Goal: Task Accomplishment & Management: Complete application form

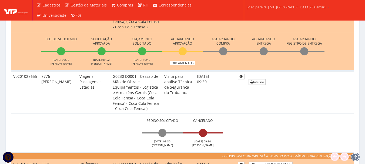
scroll to position [162, 0]
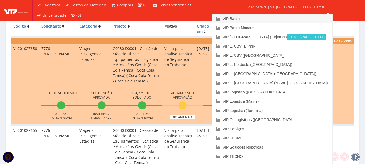
click at [265, 17] on link "VIP Bauru" at bounding box center [272, 18] width 121 height 9
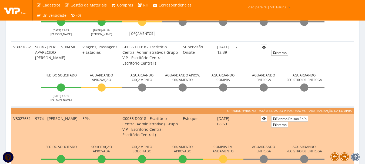
scroll to position [135, 0]
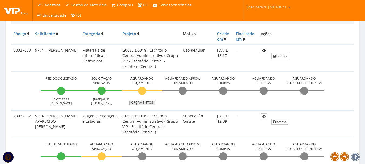
click at [139, 104] on link "Orçamentos" at bounding box center [141, 103] width 25 height 4
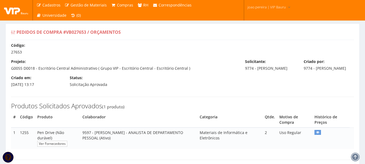
scroll to position [76, 0]
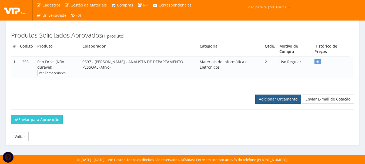
click at [281, 98] on link "Adicionar Orçamento" at bounding box center [278, 99] width 46 height 9
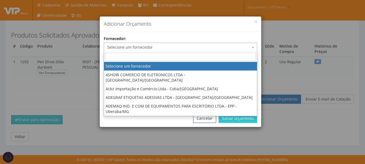
click at [188, 49] on span "Selecione um fornecedor" at bounding box center [178, 47] width 143 height 5
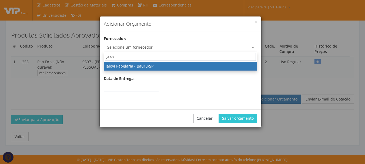
type input "jalovi"
select select "511"
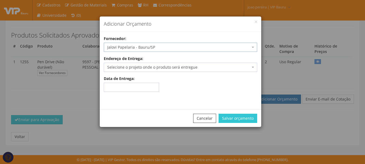
click at [199, 68] on span "Selecione o projeto onde o produto será entregue" at bounding box center [178, 67] width 143 height 5
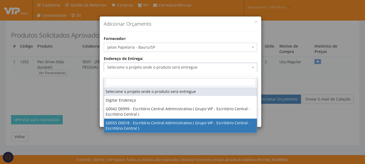
click at [173, 128] on div "Adicionar Orçamento Fornecedor: Selecione um fornecedor 4SHOW COMERCIO DE ELETR…" at bounding box center [182, 82] width 365 height 164
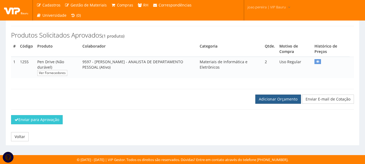
click at [286, 101] on link "Adicionar Orçamento" at bounding box center [278, 99] width 46 height 9
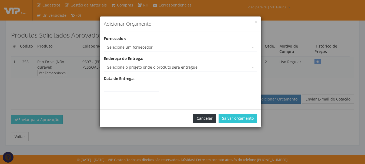
click at [199, 119] on button "Cancelar" at bounding box center [204, 118] width 23 height 9
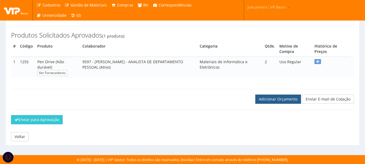
click at [281, 97] on link "Adicionar Orçamento" at bounding box center [278, 99] width 46 height 9
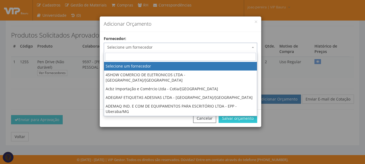
click at [161, 47] on span "Selecione um fornecedor" at bounding box center [178, 47] width 143 height 5
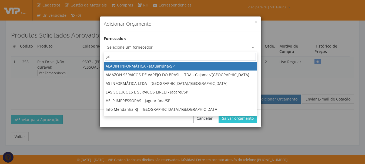
type input "jalo"
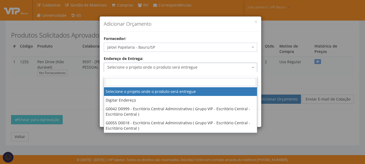
click at [170, 65] on span "Selecione o projeto onde o produto será entregue" at bounding box center [178, 67] width 143 height 5
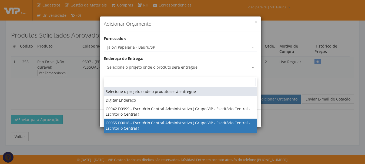
select select "55"
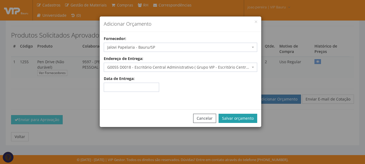
click at [245, 119] on button "Salvar orçamento" at bounding box center [238, 118] width 39 height 9
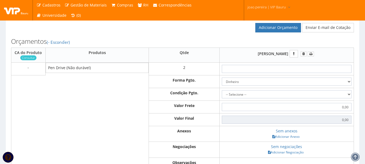
scroll to position [162, 0]
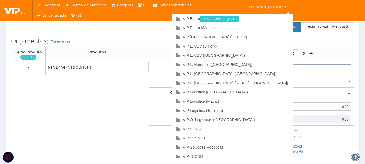
click at [305, 72] on input "text" at bounding box center [287, 68] width 130 height 8
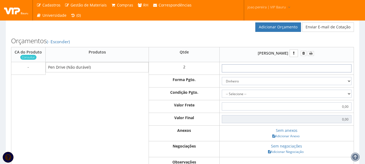
type input "2"
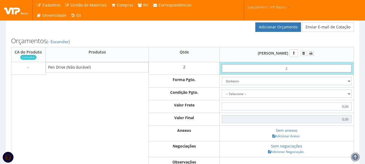
type input "4,00"
type input "28"
type input "56,00"
type input "28"
click at [349, 85] on select "Dinheiro Boleto Bancário Depósito Transferência Bancária Cartão de Crédito Cart…" at bounding box center [287, 81] width 130 height 8
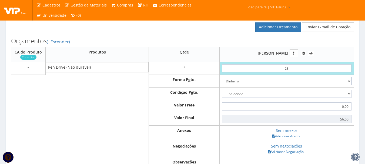
select select "1"
click at [224, 82] on select "Dinheiro Boleto Bancário Depósito Transferência Bancária Cartão de Crédito Cart…" at bounding box center [287, 81] width 130 height 8
drag, startPoint x: 349, startPoint y: 99, endPoint x: 345, endPoint y: 100, distance: 3.9
click at [349, 98] on select "-- Selecione -- À vista 7 dias 10 dias" at bounding box center [287, 94] width 130 height 8
select select "30"
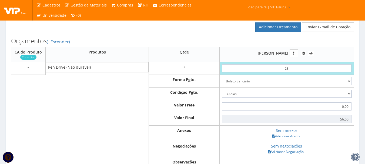
click at [224, 95] on select "-- Selecione -- À vista 7 dias 10 dias" at bounding box center [287, 94] width 130 height 8
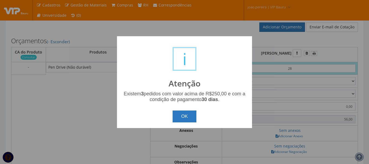
click at [186, 115] on button "OK" at bounding box center [185, 117] width 24 height 12
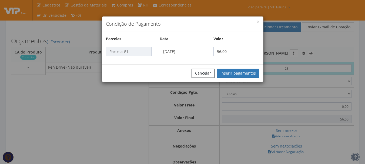
click at [236, 68] on div "Cancelar Inserir pagamentos" at bounding box center [183, 73] width 162 height 18
click at [236, 74] on button "Inserir pagamentos" at bounding box center [238, 73] width 42 height 9
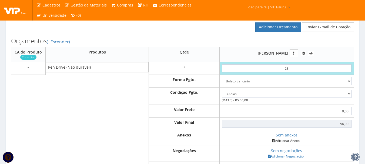
click at [285, 144] on link "Adicionar Anexo" at bounding box center [286, 141] width 31 height 6
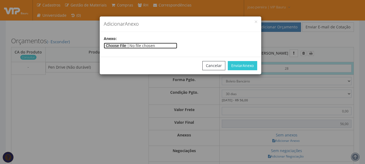
click at [122, 48] on input"] "file" at bounding box center [141, 46] width 74 height 6
type input"] "C:\fakepath\VIP (8).pdf"
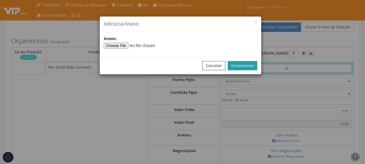
click at [246, 67] on span "Anexo" at bounding box center [248, 65] width 11 height 5
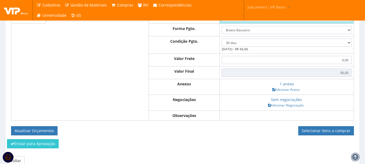
scroll to position [243, 0]
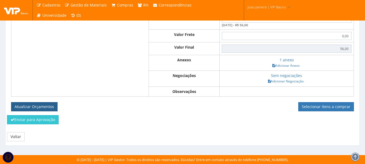
click at [33, 103] on button "Atualizar Orçamentos" at bounding box center [34, 106] width 46 height 9
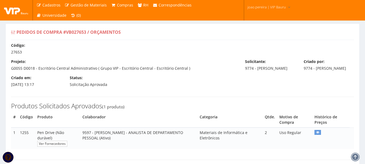
select select "30"
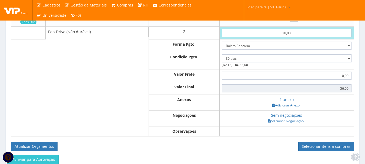
scroll to position [223, 0]
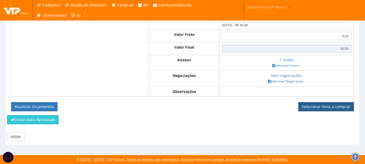
click at [338, 106] on link "Selecionar itens a comprar" at bounding box center [326, 106] width 56 height 9
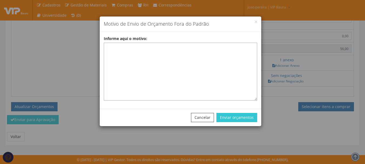
click at [154, 51] on textarea "Informe aqui o motivo:" at bounding box center [181, 72] width 154 height 58
type textarea "Compra emergencial em fornecedor de rotina"
click at [202, 117] on button "Cancelar" at bounding box center [202, 117] width 23 height 9
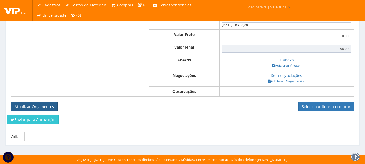
click at [31, 104] on button "Atualizar Orçamentos" at bounding box center [34, 106] width 46 height 9
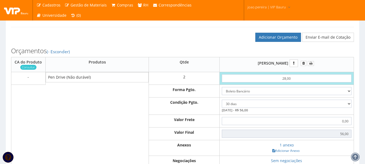
scroll to position [115, 0]
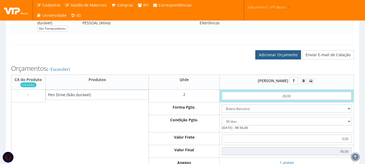
click at [280, 59] on link "Adicionar Orçamento" at bounding box center [278, 54] width 46 height 9
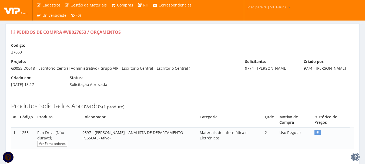
select select "30"
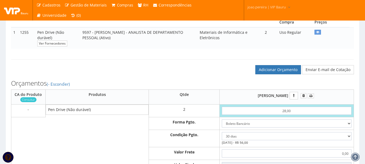
scroll to position [81, 0]
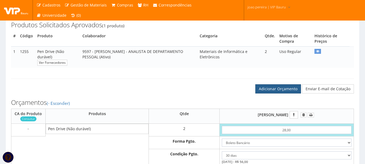
click at [284, 90] on link "Adicionar Orçamento" at bounding box center [278, 88] width 46 height 9
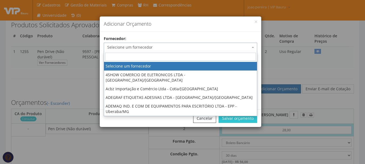
click at [145, 45] on span "Selecione um fornecedor" at bounding box center [178, 47] width 143 height 5
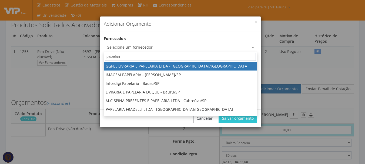
type input "papelaria"
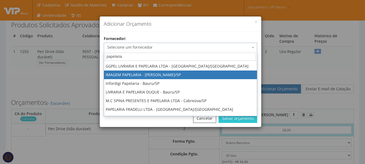
select select "1624"
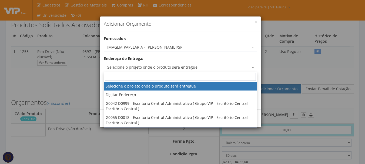
click at [160, 67] on span "Selecione o projeto onde o produto será entregue" at bounding box center [178, 67] width 143 height 5
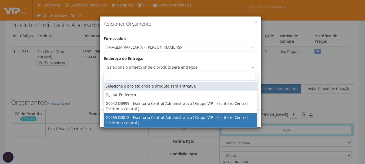
select select "55"
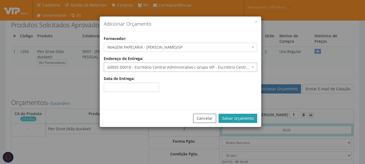
click at [243, 117] on button "Salvar orçamento" at bounding box center [238, 118] width 39 height 9
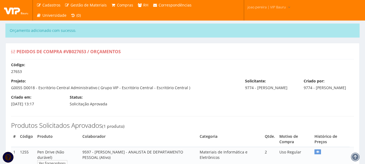
select select "30"
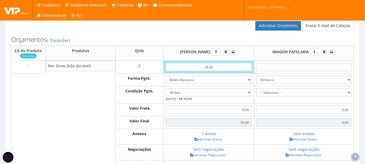
scroll to position [189, 0]
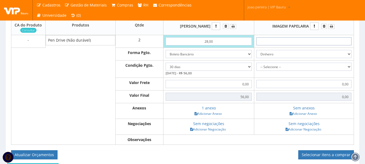
click at [310, 45] on input "text" at bounding box center [304, 41] width 95 height 8
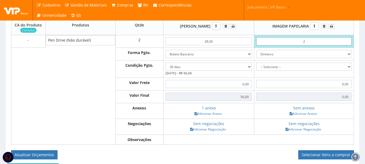
type input "26"
type input "52,00"
type input "2,69"
type input "5,38"
type input "26,90"
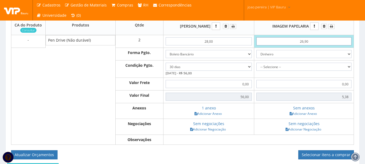
type input "53,80"
type input "26,90"
click at [349, 71] on select "-- Selecione -- À vista 7 dias 10 dias" at bounding box center [304, 67] width 95 height 8
select select "0"
click at [257, 68] on select "-- Selecione -- À vista 7 dias 10 dias" at bounding box center [304, 67] width 95 height 8
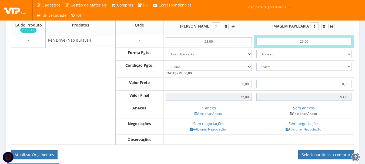
click at [305, 119] on body "Cadastros Clientes Unidades Subclientes Unidades de Subclientes Projetos Gestão…" at bounding box center [182, 11] width 365 height 401
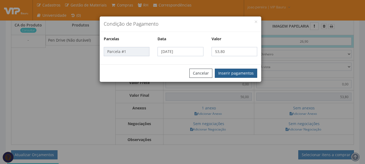
click at [234, 72] on button "Inserir pagamentos" at bounding box center [236, 73] width 42 height 9
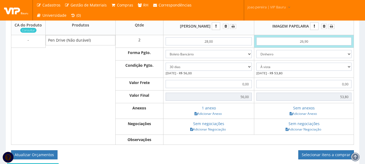
scroll to position [243, 0]
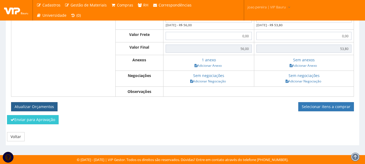
click at [43, 106] on button "Atualizar Orçamentos" at bounding box center [34, 106] width 46 height 9
click at [309, 65] on link "Adicionar Anexo" at bounding box center [303, 66] width 31 height 6
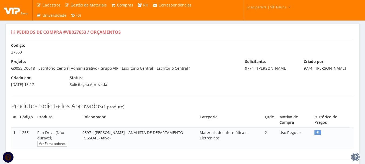
select select "30"
select select "0"
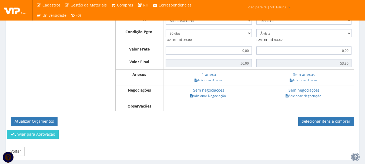
scroll to position [216, 0]
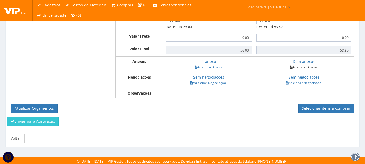
click at [306, 70] on link "Adicionar Anexo" at bounding box center [303, 67] width 31 height 6
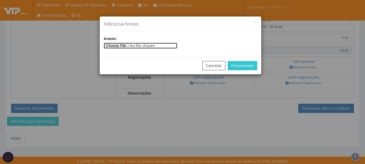
click at [124, 44] on input"] "file" at bounding box center [141, 46] width 74 height 6
type input"] "C:\fakepath\Orçamento Imagem.jpg"
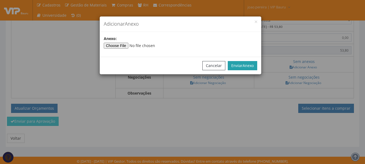
click at [244, 61] on button "Enviar Anexo" at bounding box center [242, 65] width 29 height 9
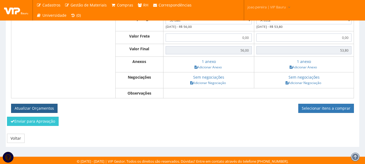
click at [25, 111] on button "Atualizar Orçamentos" at bounding box center [34, 108] width 46 height 9
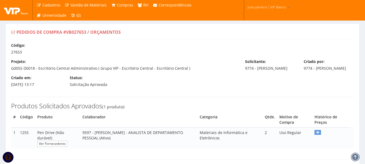
select select "30"
select select "0"
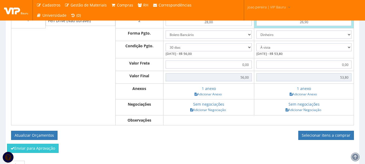
scroll to position [223, 0]
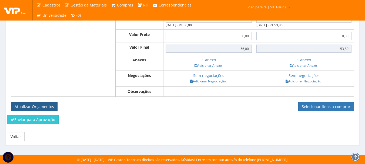
click at [36, 106] on button "Atualizar Orçamentos" at bounding box center [34, 106] width 46 height 9
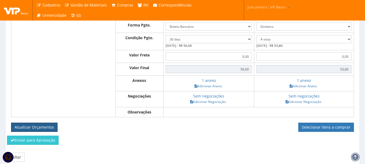
scroll to position [196, 0]
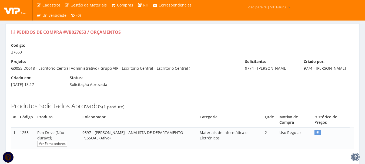
select select "30"
select select "0"
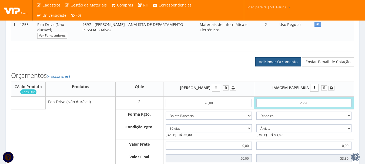
click at [285, 63] on link "Adicionar Orçamento" at bounding box center [278, 61] width 46 height 9
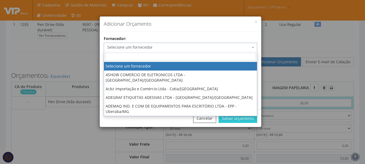
click at [145, 47] on span "Selecione um fornecedor" at bounding box center [178, 47] width 143 height 5
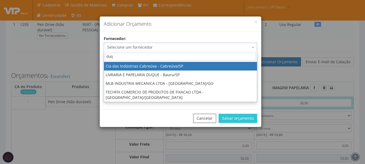
type input "duqu"
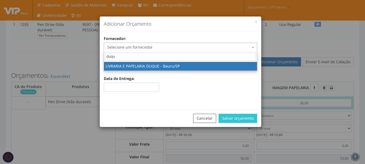
select select "501"
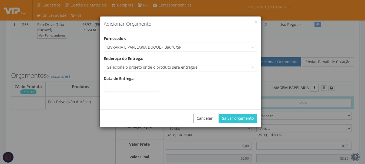
click at [154, 69] on span "Selecione o projeto onde o produto será entregue" at bounding box center [178, 67] width 143 height 5
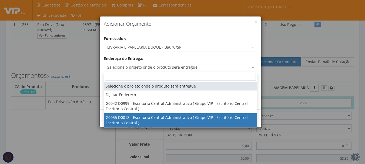
select select "55"
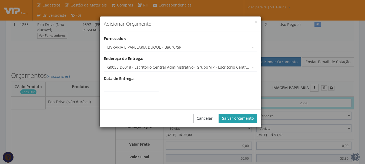
click at [247, 118] on button "Salvar orçamento" at bounding box center [238, 118] width 39 height 9
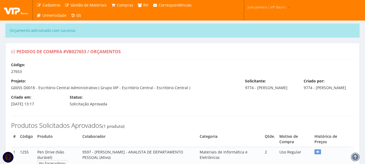
select select "30"
select select "0"
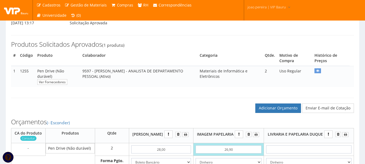
scroll to position [162, 0]
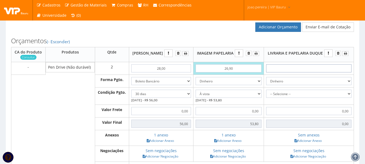
click at [313, 72] on input "text" at bounding box center [308, 68] width 85 height 8
type input "2"
type input "4,00"
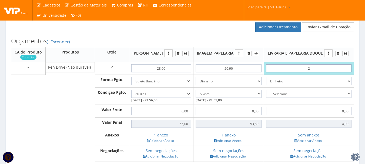
type input "24"
type input "48,00"
type input "2,49"
type input "4,98"
type input "24,90"
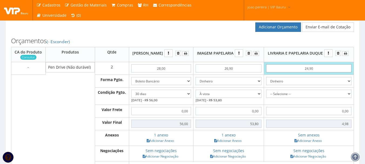
type input "49,80"
type input "24,90"
click at [350, 98] on select "-- Selecione -- À vista 7 dias 10 dias" at bounding box center [308, 94] width 85 height 8
select select "0"
click at [266, 95] on select "-- Selecione -- À vista 7 dias 10 dias" at bounding box center [308, 94] width 85 height 8
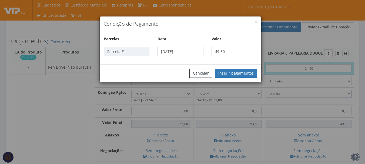
scroll to position [189, 0]
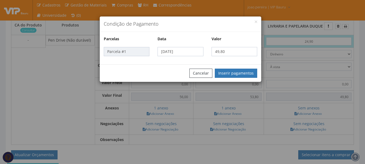
click at [247, 68] on div "Cancelar Inserir pagamentos" at bounding box center [181, 73] width 162 height 18
click at [248, 71] on button "Inserir pagamentos" at bounding box center [236, 73] width 42 height 9
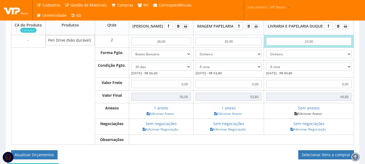
click at [309, 117] on link "Adicionar Anexo" at bounding box center [308, 114] width 31 height 6
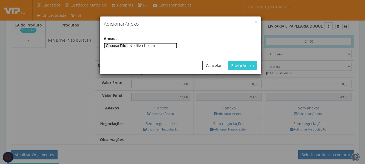
click at [128, 44] on input"] "file" at bounding box center [141, 46] width 74 height 6
type input"] "C:\fakepath\orçamento Duque .jpg"
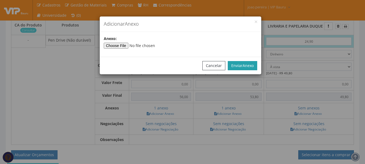
click at [253, 66] on span "Anexo" at bounding box center [248, 65] width 11 height 5
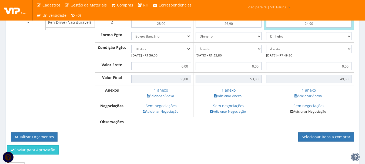
scroll to position [216, 0]
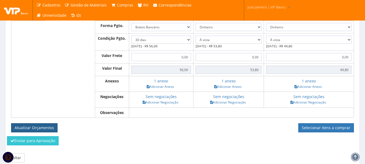
click at [48, 132] on button "Atualizar Orçamentos" at bounding box center [34, 127] width 46 height 9
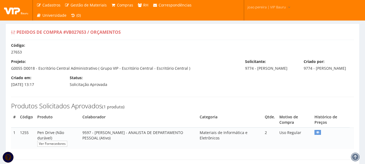
select select "30"
select select "0"
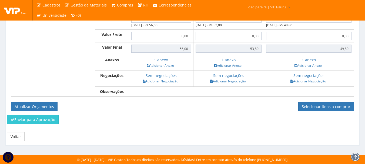
scroll to position [223, 0]
click at [322, 108] on link "Selecionar itens a comprar" at bounding box center [326, 106] width 56 height 9
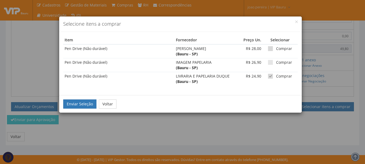
click at [268, 47] on span at bounding box center [270, 48] width 5 height 5
click at [276, 47] on input "Comprar" at bounding box center [278, 49] width 4 height 4
checkbox input "true"
click at [268, 76] on span at bounding box center [270, 76] width 5 height 5
click at [276, 76] on input "Comprar" at bounding box center [278, 77] width 4 height 4
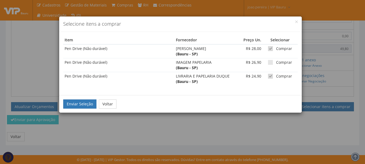
checkbox input "false"
click at [80, 102] on button "Enviar Seleção" at bounding box center [79, 103] width 33 height 9
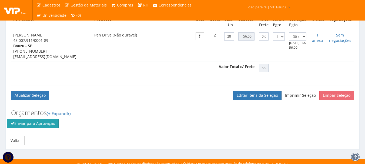
scroll to position [184, 0]
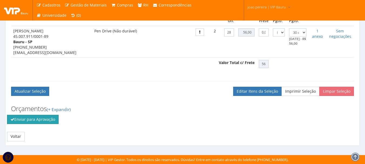
click at [36, 119] on button "Enviar para Aprovação" at bounding box center [33, 119] width 52 height 9
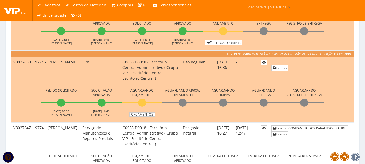
scroll to position [297, 0]
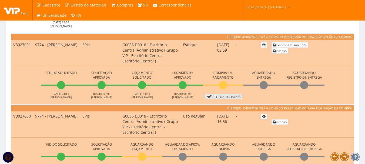
click at [230, 98] on link "Efetuar Compra" at bounding box center [224, 96] width 38 height 5
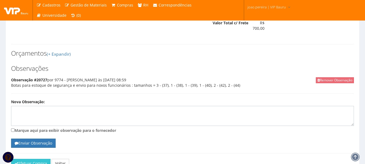
scroll to position [216, 0]
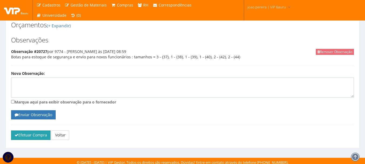
click at [32, 140] on button "Efetuar Compra" at bounding box center [30, 135] width 39 height 9
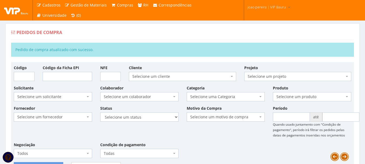
click at [241, 140] on div "Fornecedor Selecione um fornecedor ******** ******** 1000 MARCAS BRASIL 123 MIL…" at bounding box center [183, 133] width 346 height 57
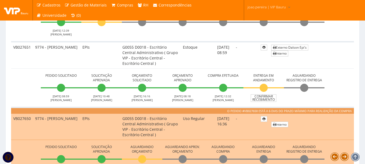
scroll to position [297, 0]
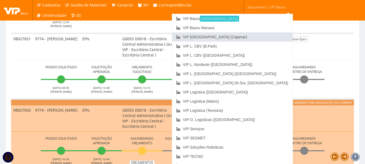
click at [263, 37] on link "VIP [GEOGRAPHIC_DATA] (Cajamar)" at bounding box center [232, 36] width 121 height 9
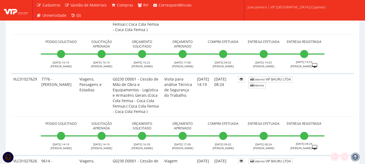
scroll to position [1081, 0]
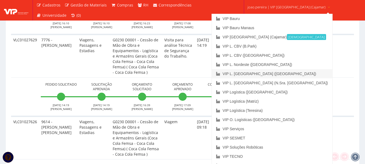
click at [274, 75] on link "VIP L. [GEOGRAPHIC_DATA] ([GEOGRAPHIC_DATA])" at bounding box center [272, 73] width 121 height 9
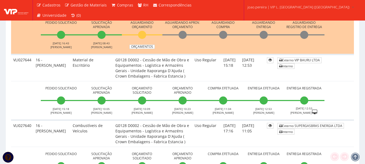
scroll to position [135, 0]
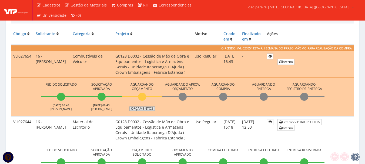
click at [145, 108] on link "Orçamentos" at bounding box center [141, 109] width 25 height 4
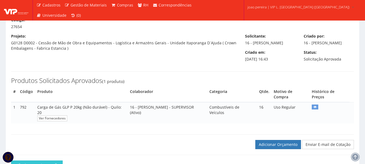
scroll to position [76, 0]
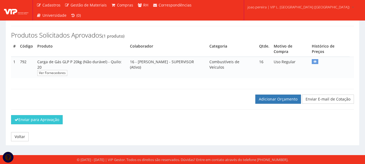
click at [284, 104] on div at bounding box center [182, 104] width 351 height 0
click at [282, 99] on link "Adicionar Orçamento" at bounding box center [278, 99] width 46 height 9
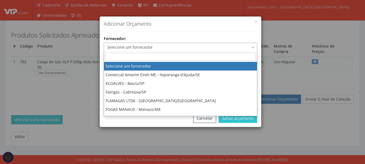
click at [152, 46] on span "Selecione um fornecedor" at bounding box center [178, 47] width 143 height 5
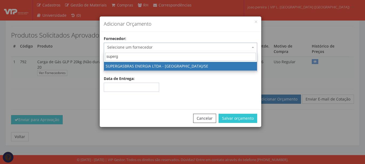
type input "superga"
select select "1629"
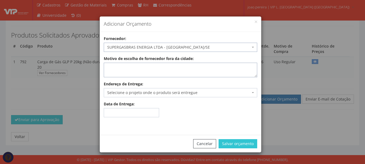
click at [159, 71] on textarea "Motivo de escolha de fornecedor fora da cidade:" at bounding box center [181, 70] width 154 height 15
type textarea "entrega no local"
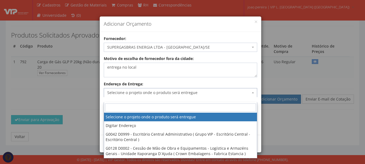
click at [174, 95] on span "Selecione o projeto onde o produto será entregue" at bounding box center [178, 92] width 143 height 5
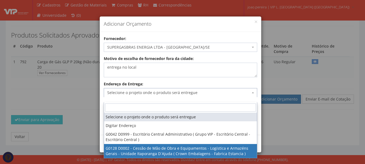
select select "128"
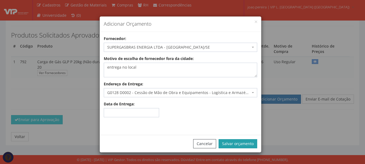
click at [237, 142] on button "Salvar orçamento" at bounding box center [238, 143] width 39 height 9
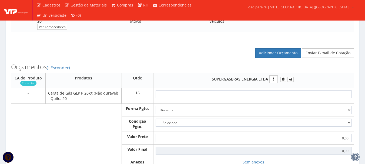
scroll to position [162, 0]
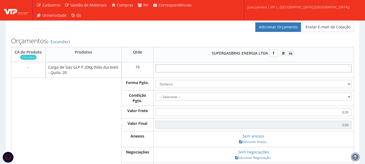
click at [268, 72] on input "text" at bounding box center [254, 68] width 196 height 8
type input "1"
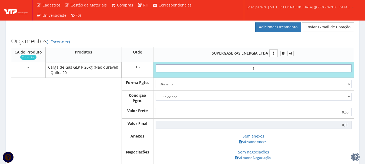
type input "16,00"
type input "19"
type input "304,00"
type input "1,99"
type input "31,84"
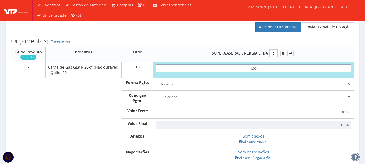
type input "19,93"
type input "318,88"
type input "199,33"
type input "3189,28"
type input "199,33"
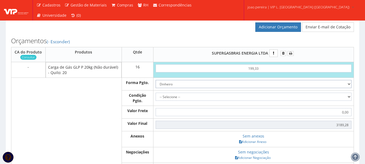
click at [331, 88] on select "Dinheiro Boleto Bancário Depósito Transferência Bancária Cartão de Crédito Cart…" at bounding box center [254, 84] width 196 height 8
select select "1"
click at [156, 85] on select "Dinheiro Boleto Bancário Depósito Transferência Bancária Cartão de Crédito Cart…" at bounding box center [254, 84] width 196 height 8
drag, startPoint x: 346, startPoint y: 100, endPoint x: 341, endPoint y: 103, distance: 5.7
click at [346, 100] on select "-- Selecione -- À vista 7 dias 10 dias" at bounding box center [254, 97] width 196 height 8
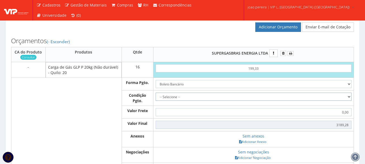
select select "outros"
click at [156, 98] on select "-- Selecione -- À vista 7 dias 10 dias" at bounding box center [254, 97] width 196 height 8
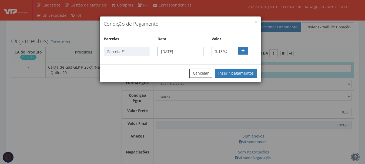
click at [200, 54] on input "20/08/2025" at bounding box center [181, 51] width 46 height 9
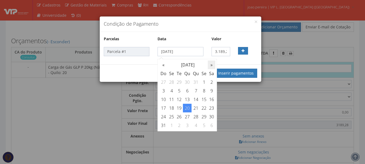
click at [212, 66] on th "»" at bounding box center [212, 65] width 8 height 9
click at [174, 98] on td "15" at bounding box center [172, 99] width 8 height 9
type input "15/09/2025"
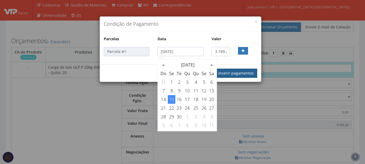
click at [246, 72] on button "Inserir pagamentos" at bounding box center [236, 73] width 42 height 9
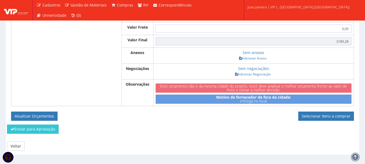
scroll to position [262, 0]
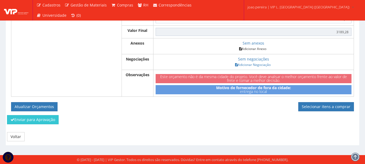
click at [259, 49] on link "Adicionar Anexo" at bounding box center [253, 49] width 31 height 6
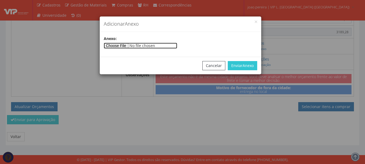
click at [118, 45] on input"] "file" at bounding box center [141, 46] width 74 height 6
type input"] "C:\fakepath\NF 7251 - SUPERGASBRAS .pdf"
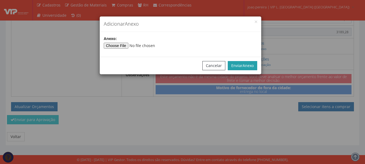
click at [247, 64] on span "Anexo" at bounding box center [248, 65] width 11 height 5
click at [248, 66] on span "Anexo" at bounding box center [248, 65] width 11 height 5
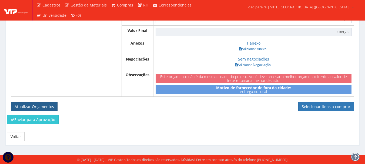
click at [32, 108] on button "Atualizar Orçamentos" at bounding box center [34, 106] width 46 height 9
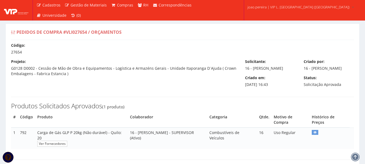
select select "outros"
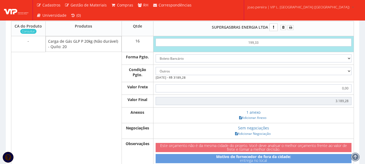
scroll to position [243, 0]
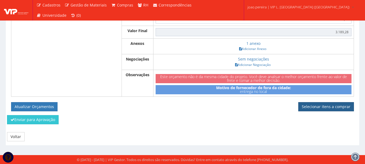
click at [323, 106] on link "Selecionar itens a comprar" at bounding box center [326, 106] width 56 height 9
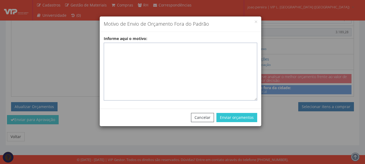
click at [142, 48] on textarea "Informe aqui o motivo:" at bounding box center [181, 72] width 154 height 58
click at [153, 55] on textarea "Informe aqui o motivo:" at bounding box center [181, 72] width 154 height 58
click at [114, 48] on textarea "Informe aqui o motivo:" at bounding box center [181, 72] width 154 height 58
paste textarea "Fornecedor Homologado responsável pelo abastecimento de gás GLP para uso nas em…"
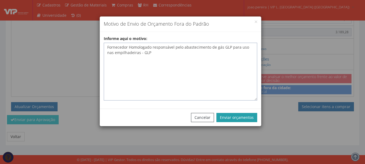
type textarea "Fornecedor Homologado responsável pelo abastecimento de gás GLP para uso nas em…"
click at [241, 120] on button "Enviar orçamentos" at bounding box center [237, 117] width 41 height 9
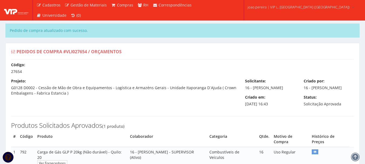
select select "outros"
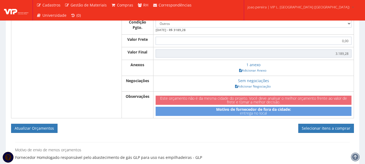
scroll to position [243, 0]
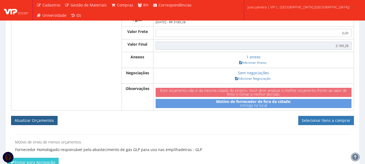
click at [28, 125] on button "Atualizar Orçamentos" at bounding box center [34, 120] width 46 height 9
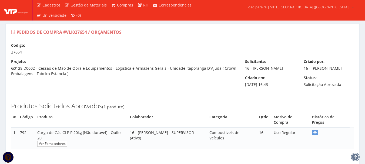
select select "outros"
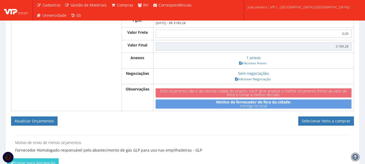
scroll to position [270, 0]
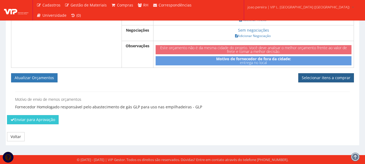
click at [327, 76] on link "Selecionar itens a comprar" at bounding box center [326, 77] width 56 height 9
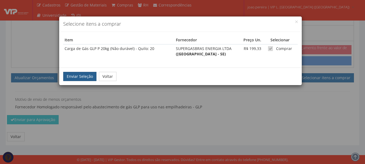
click at [71, 81] on button "Enviar Seleção" at bounding box center [79, 76] width 33 height 9
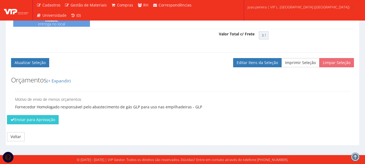
scroll to position [227, 0]
click at [35, 122] on button "Enviar para Aprovação" at bounding box center [33, 119] width 52 height 9
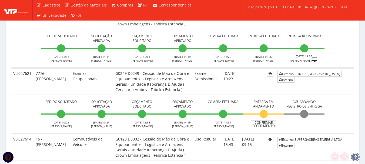
scroll to position [541, 0]
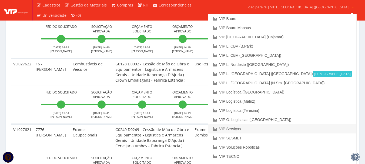
click at [270, 129] on link "VIP Serviços" at bounding box center [282, 128] width 148 height 9
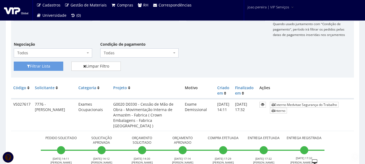
scroll to position [162, 0]
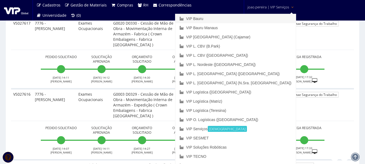
click at [245, 20] on link "VIP Bauru" at bounding box center [235, 18] width 121 height 9
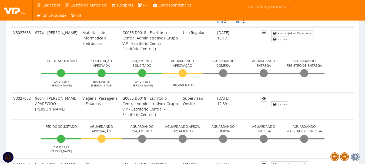
scroll to position [162, 0]
